Goal: Find specific page/section: Find specific page/section

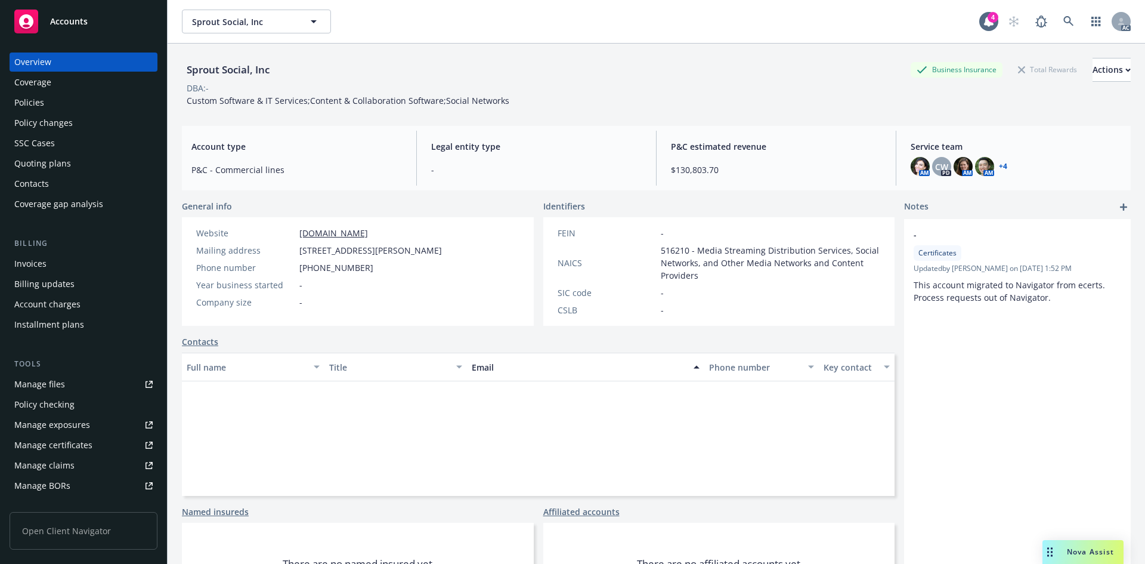
scroll to position [10, 0]
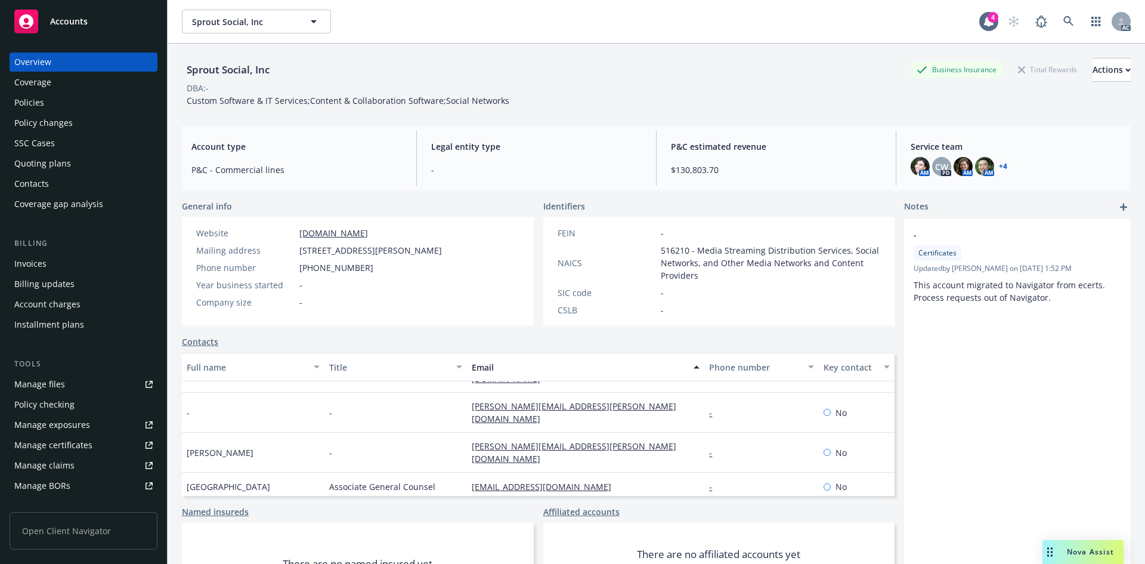
click at [711, 43] on div "Sprout Social, Inc Sprout Social, Inc 4 AC" at bounding box center [657, 22] width 978 height 44
